Goal: Transaction & Acquisition: Purchase product/service

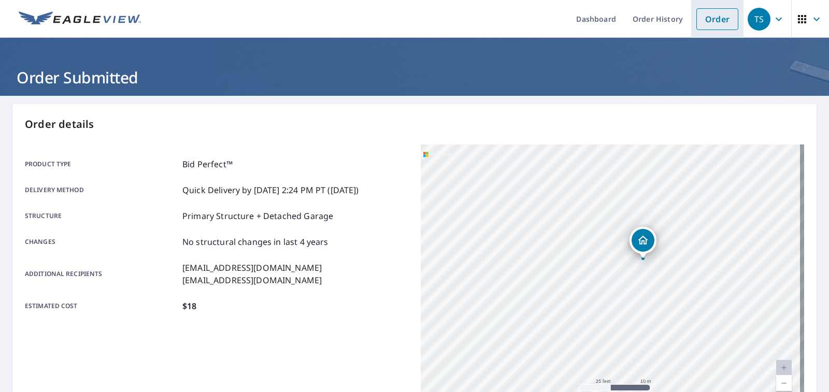
click at [708, 14] on link "Order" at bounding box center [717, 19] width 42 height 22
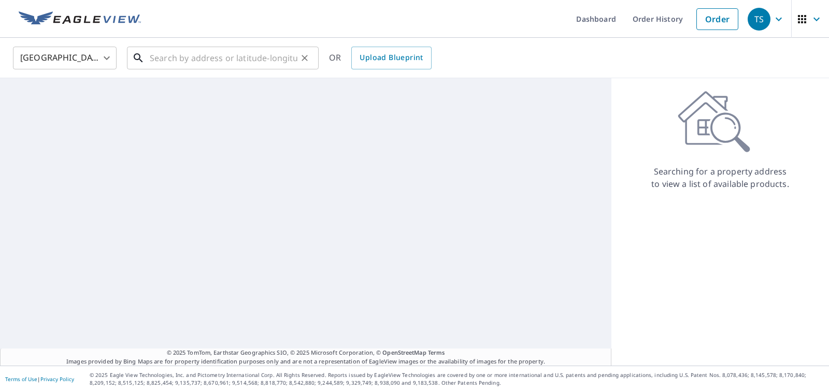
click at [232, 62] on input "text" at bounding box center [224, 58] width 148 height 29
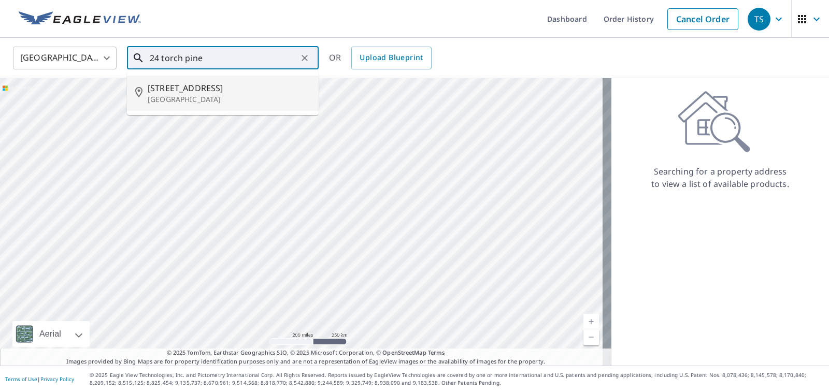
click at [157, 53] on input "24 torch pine" at bounding box center [224, 58] width 148 height 29
click at [239, 92] on span "[STREET_ADDRESS]" at bounding box center [229, 88] width 163 height 12
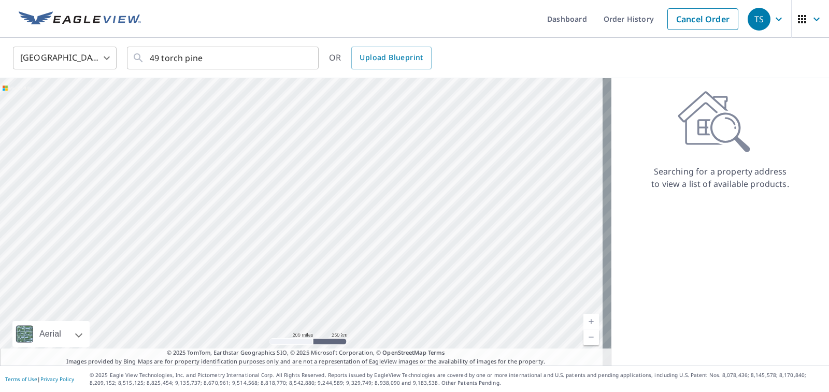
type input "[STREET_ADDRESS]"
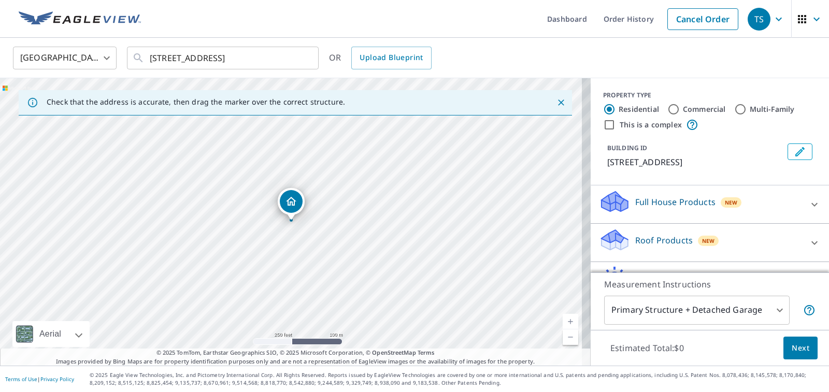
click at [563, 314] on link "Current Level 17, Zoom In" at bounding box center [571, 322] width 16 height 16
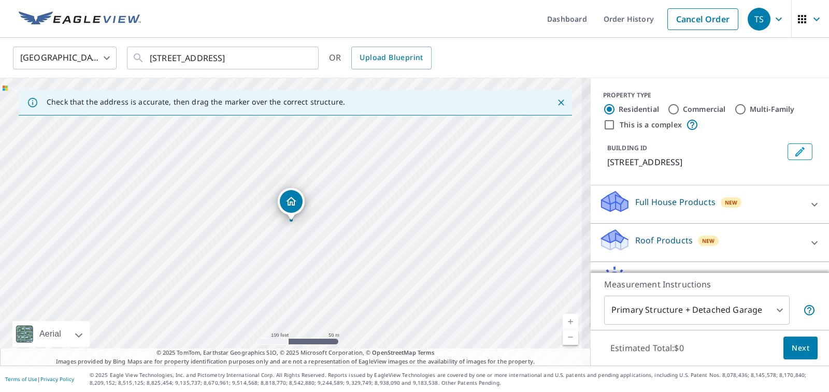
click at [564, 317] on link "Current Level 18, Zoom In" at bounding box center [571, 322] width 16 height 16
click at [565, 317] on link "Current Level 19, Zoom In" at bounding box center [571, 322] width 16 height 16
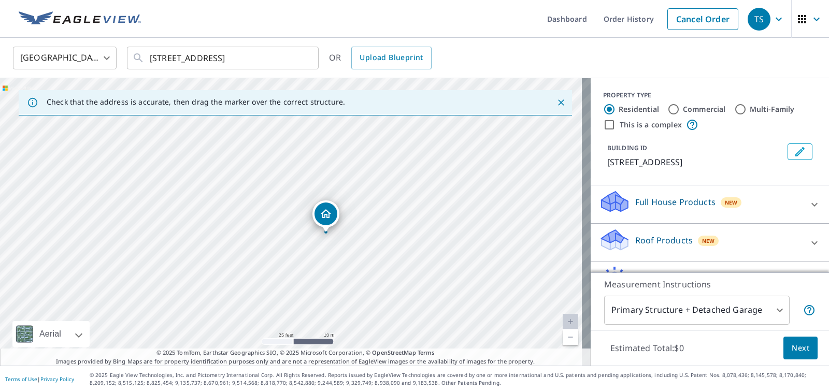
drag, startPoint x: 296, startPoint y: 201, endPoint x: 331, endPoint y: 212, distance: 36.7
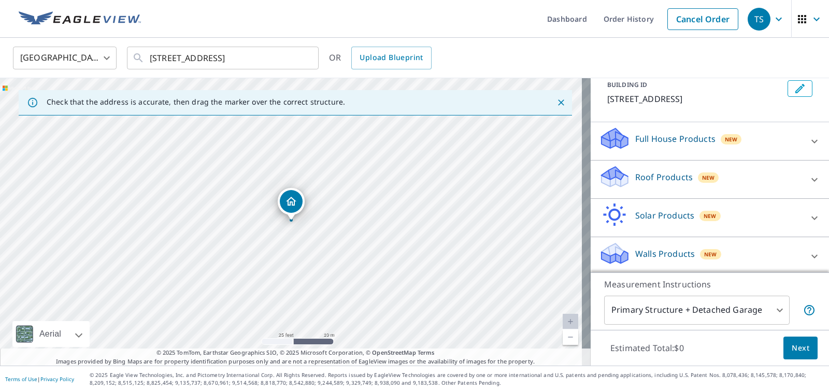
scroll to position [66, 0]
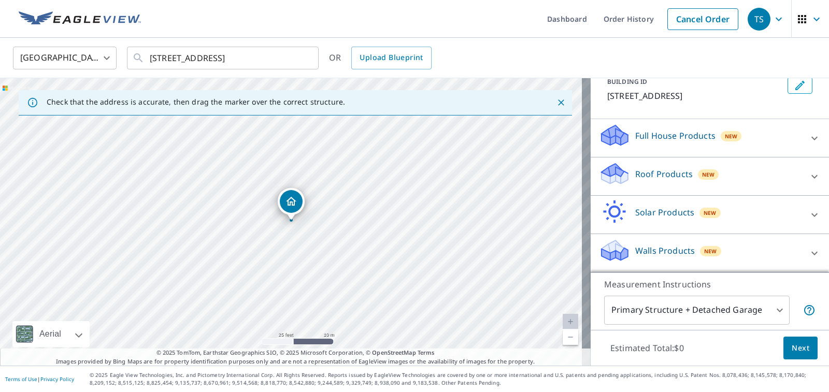
click at [713, 178] on div "Roof Products New" at bounding box center [700, 177] width 203 height 30
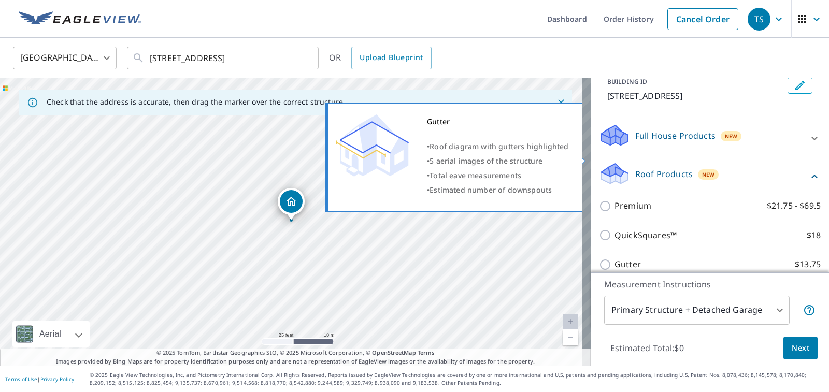
scroll to position [184, 0]
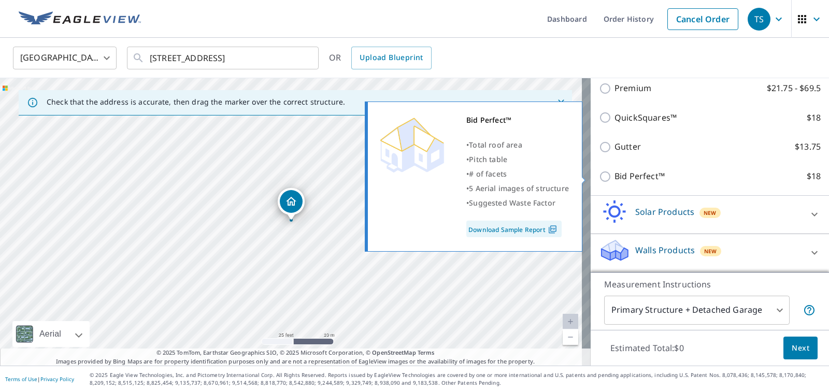
click at [640, 178] on p "Bid Perfect™" at bounding box center [640, 176] width 50 height 13
click at [615, 178] on input "Bid Perfect™ $18" at bounding box center [607, 176] width 16 height 12
checkbox input "true"
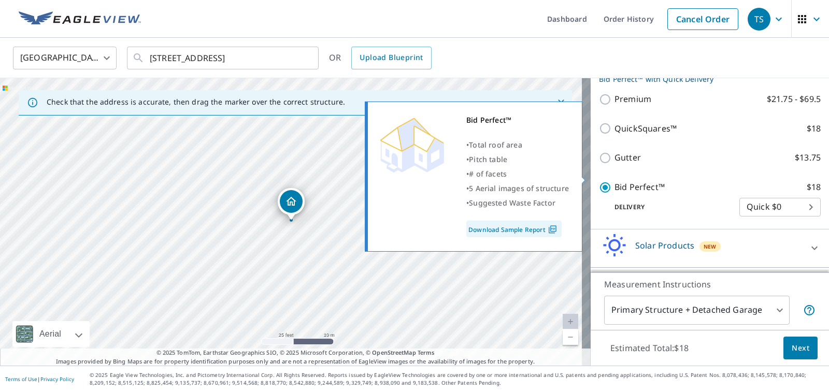
scroll to position [195, 0]
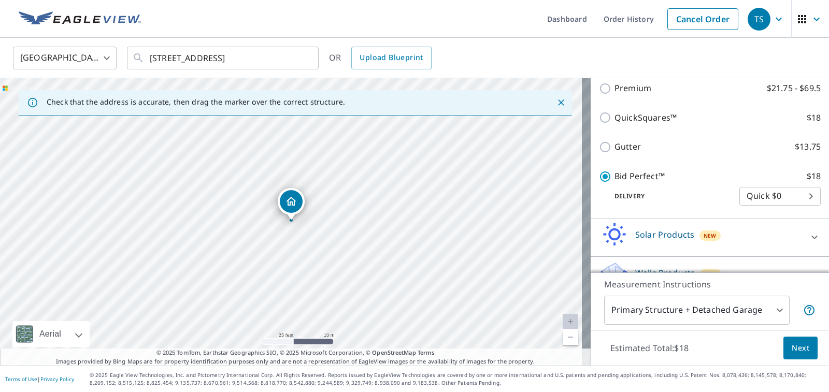
click at [792, 350] on span "Next" at bounding box center [801, 348] width 18 height 13
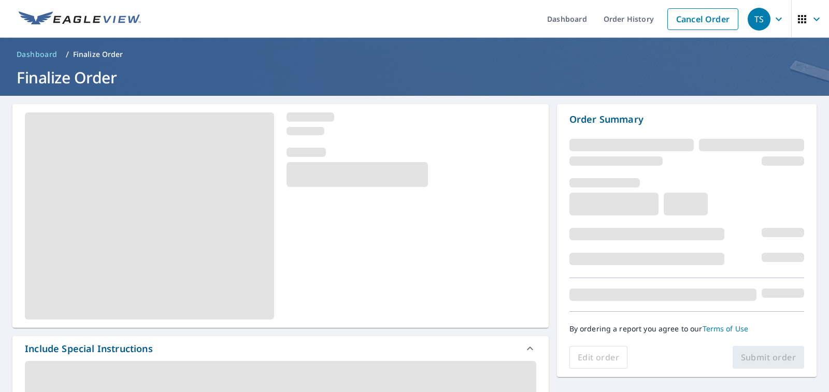
scroll to position [155, 0]
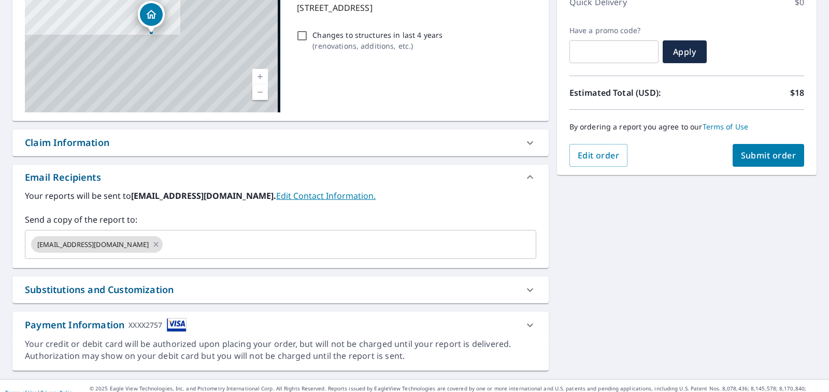
click at [752, 155] on span "Submit order" at bounding box center [768, 155] width 55 height 11
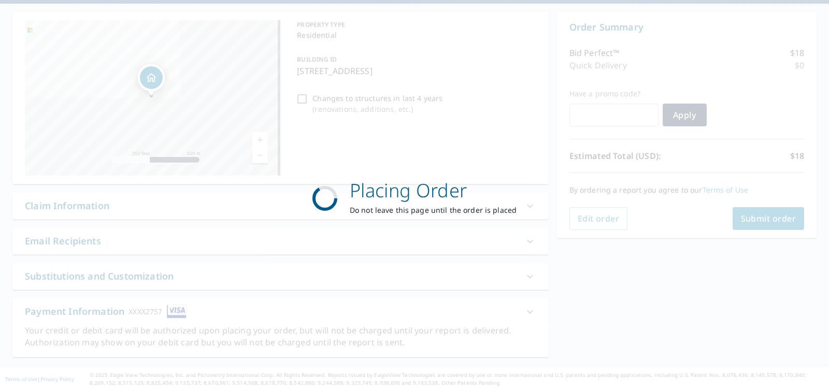
scroll to position [92, 0]
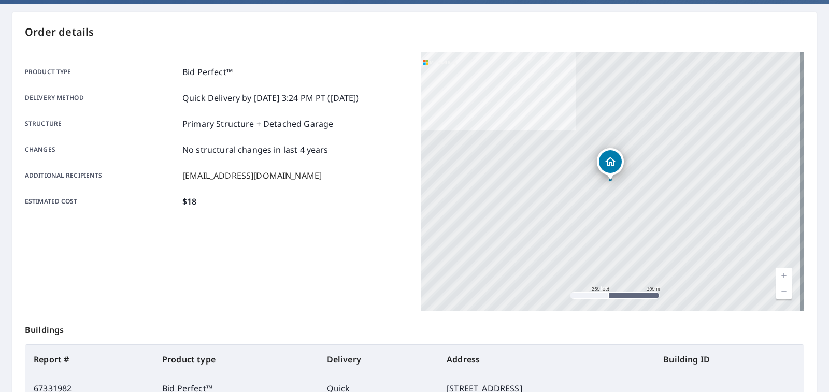
click at [776, 273] on link "Current Level 17, Zoom In" at bounding box center [784, 276] width 16 height 16
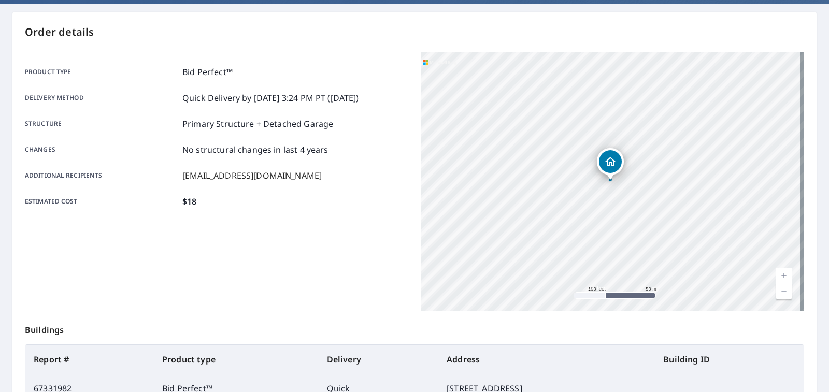
click at [776, 273] on link "Current Level 18, Zoom In" at bounding box center [784, 276] width 16 height 16
click at [776, 273] on link "Current Level 19, Zoom In" at bounding box center [784, 276] width 16 height 16
click at [776, 273] on link "Current Level 20, Zoom In Disabled" at bounding box center [784, 276] width 16 height 16
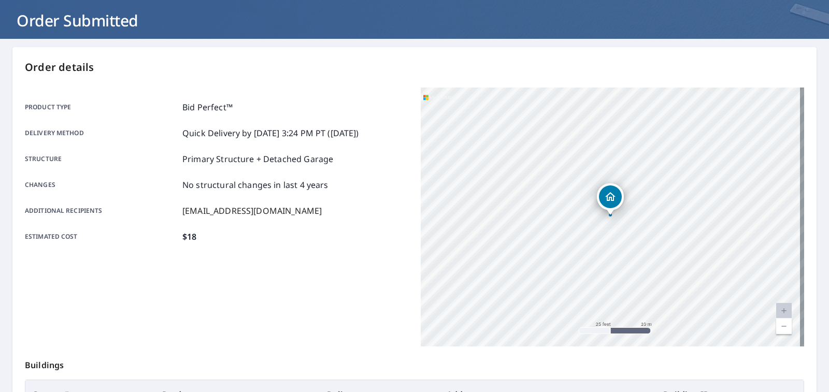
scroll to position [40, 0]
